Goal: Information Seeking & Learning: Check status

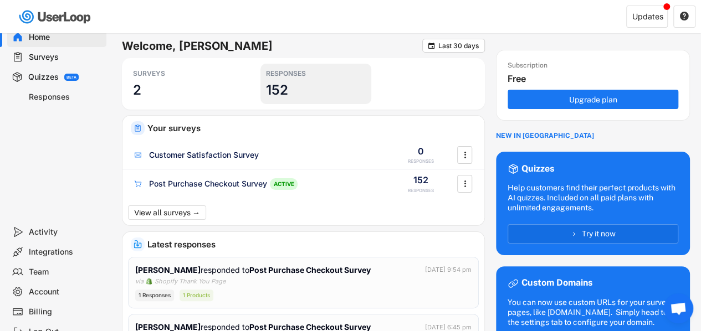
click at [285, 87] on h3 "152" at bounding box center [277, 89] width 22 height 17
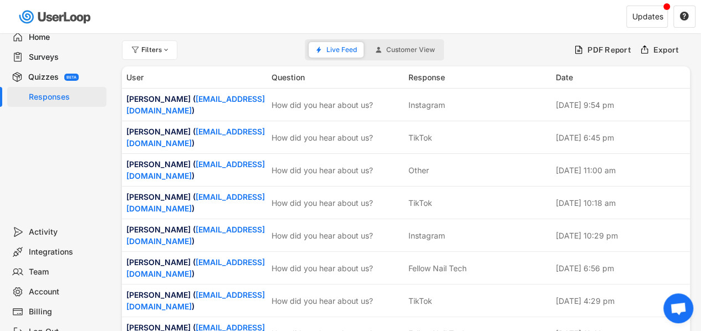
click at [47, 57] on div "Surveys" at bounding box center [65, 57] width 73 height 11
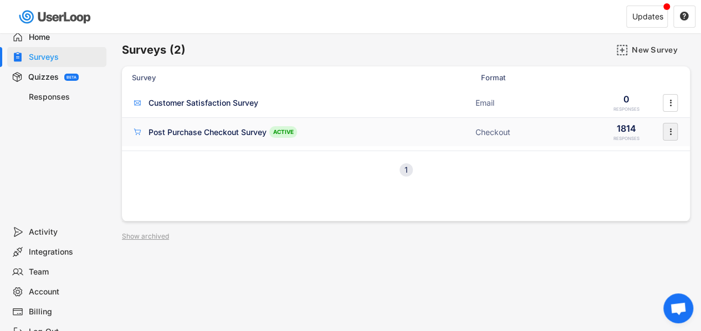
click at [673, 130] on icon "" at bounding box center [670, 132] width 11 height 17
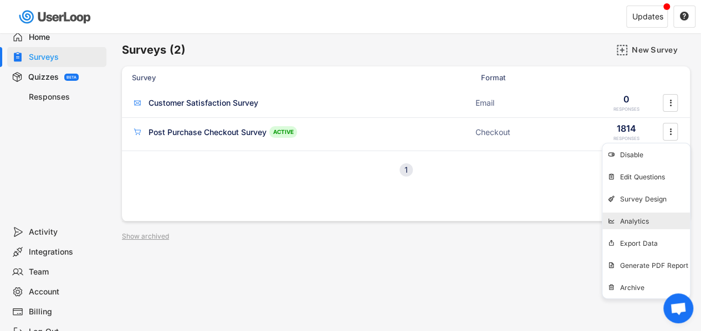
click at [633, 218] on div "Analytics" at bounding box center [655, 221] width 70 height 9
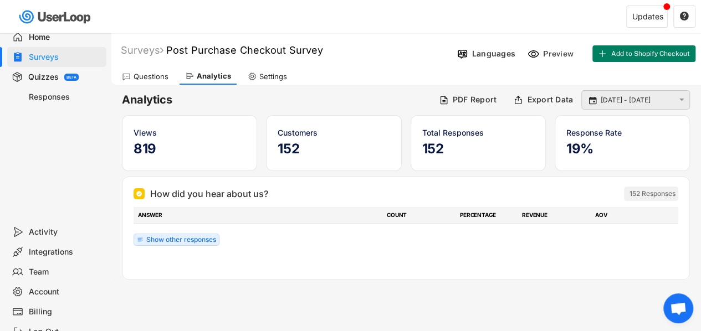
click at [687, 99] on div " [DATE] - [DATE] " at bounding box center [635, 99] width 109 height 19
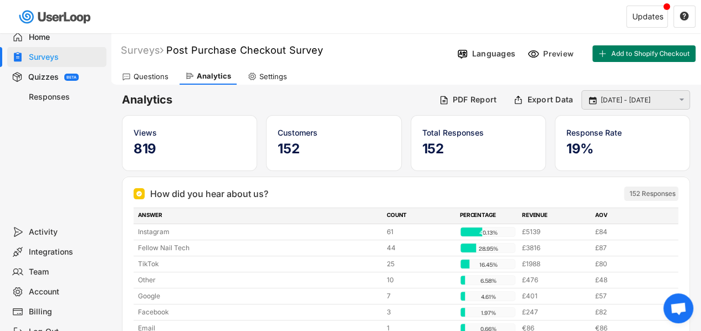
click at [675, 102] on div " [DATE] - [DATE] " at bounding box center [635, 99] width 109 height 19
click at [680, 100] on text "" at bounding box center [681, 99] width 5 height 9
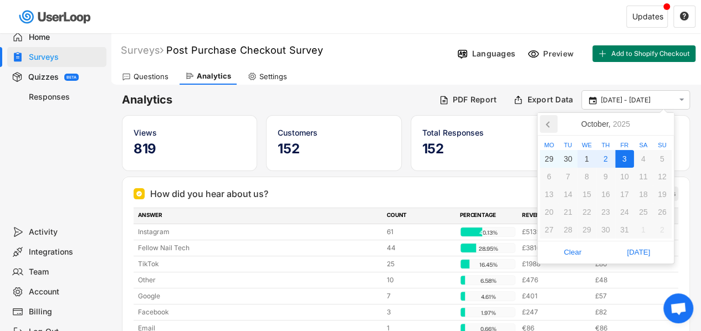
click at [548, 126] on icon at bounding box center [547, 125] width 3 height 6
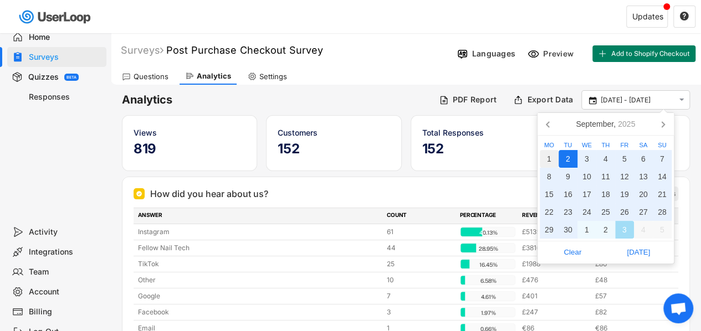
click at [551, 160] on div "1" at bounding box center [549, 159] width 19 height 18
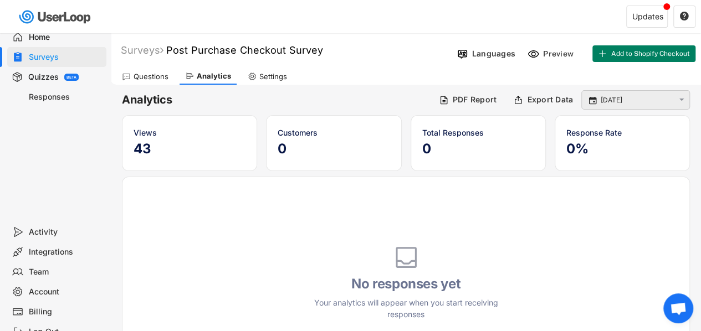
click at [616, 105] on input "[DATE]" at bounding box center [637, 100] width 73 height 11
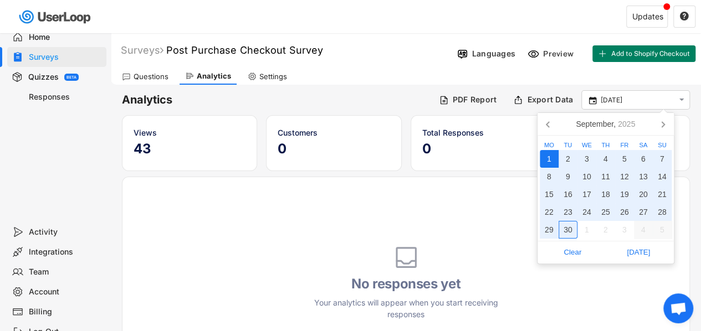
click at [570, 230] on div "30" at bounding box center [567, 230] width 19 height 18
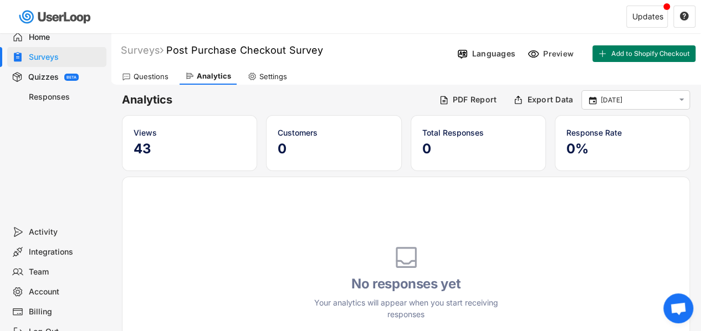
type input "[DATE] - [DATE]"
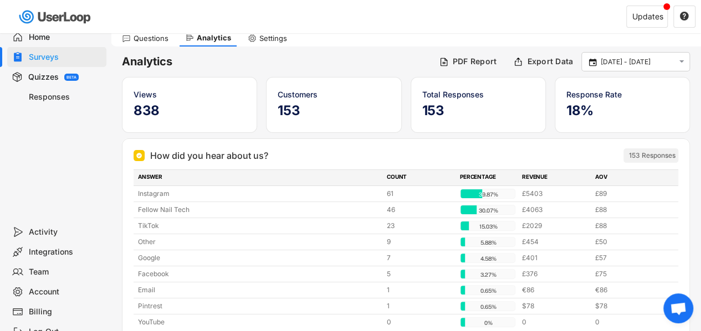
scroll to position [55, 0]
